Goal: Information Seeking & Learning: Check status

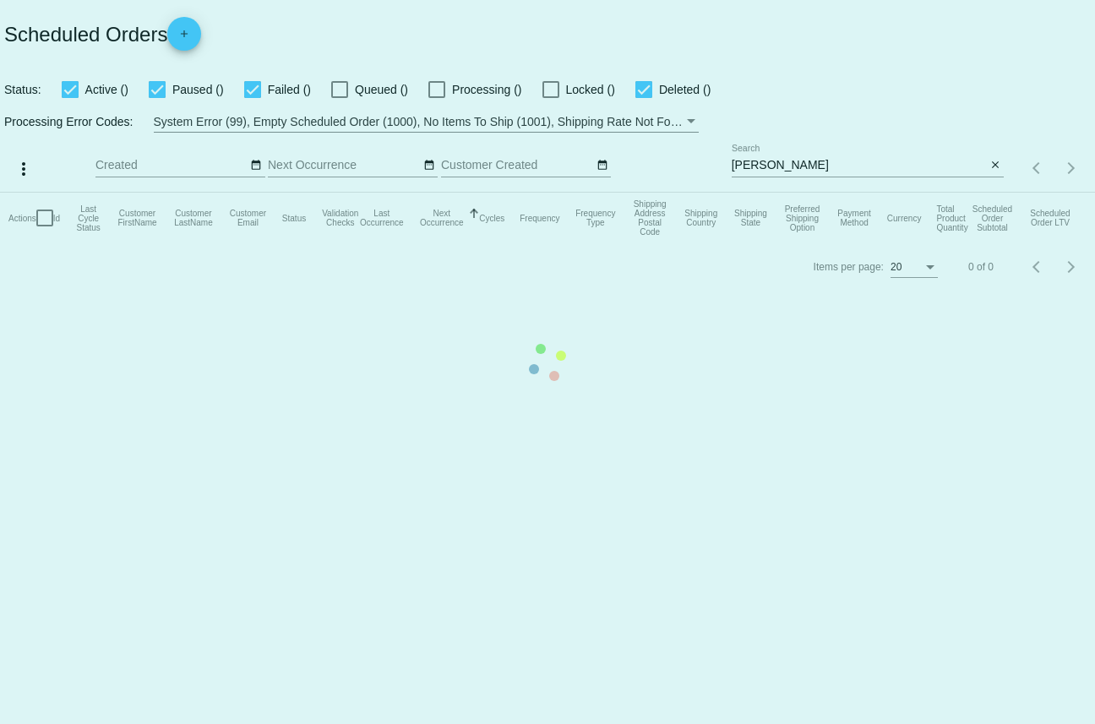
click at [799, 193] on mat-table "Actions Id Last Cycle Status Customer FirstName Customer LastName Customer Emai…" at bounding box center [547, 218] width 1095 height 51
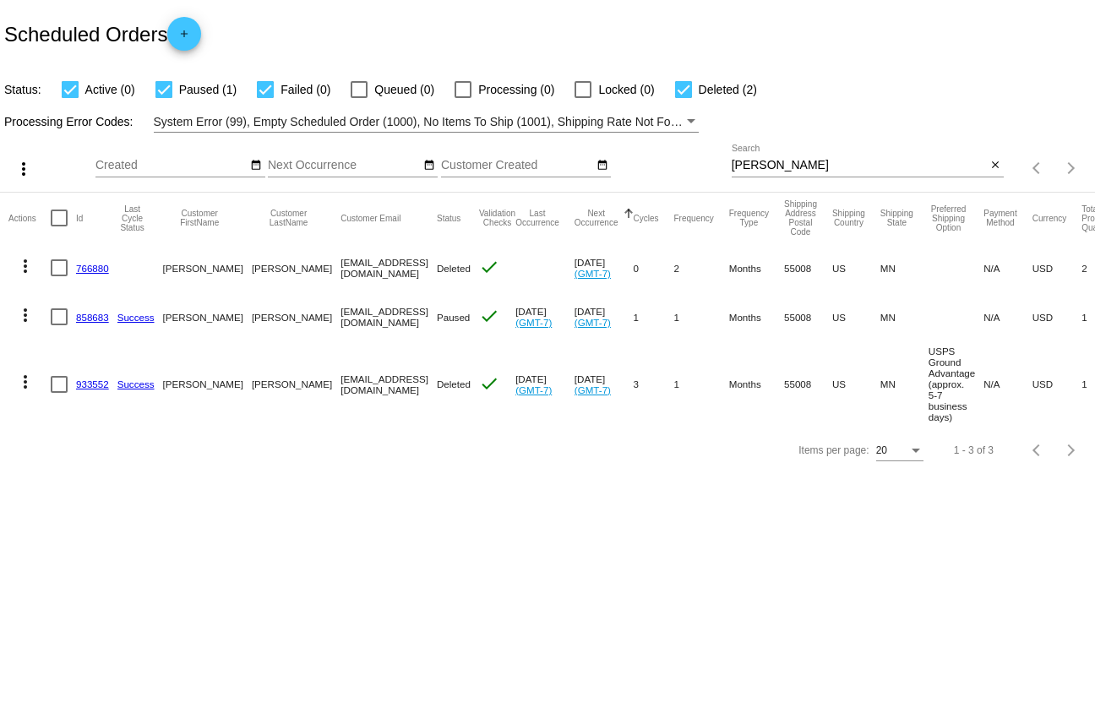
click at [780, 170] on input "suter" at bounding box center [858, 166] width 255 height 14
type input "[PERSON_NAME]"
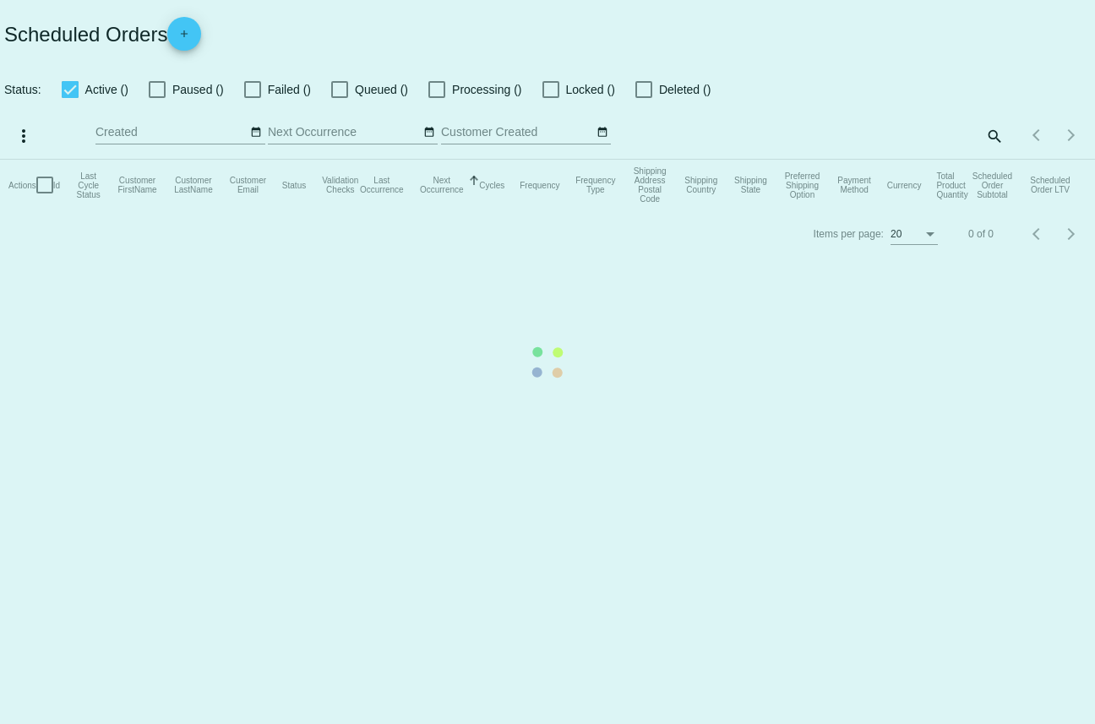
checkbox input "true"
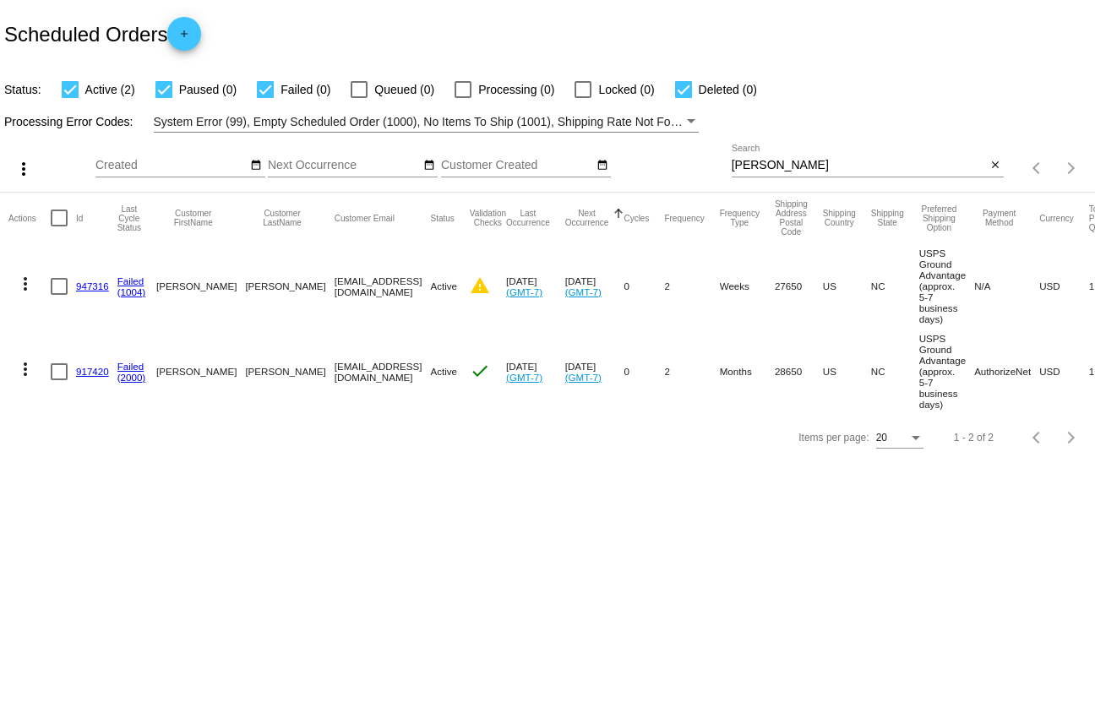
click at [823, 158] on div "[PERSON_NAME] Search" at bounding box center [858, 160] width 255 height 33
type input "[PERSON_NAME]"
